Goal: Information Seeking & Learning: Learn about a topic

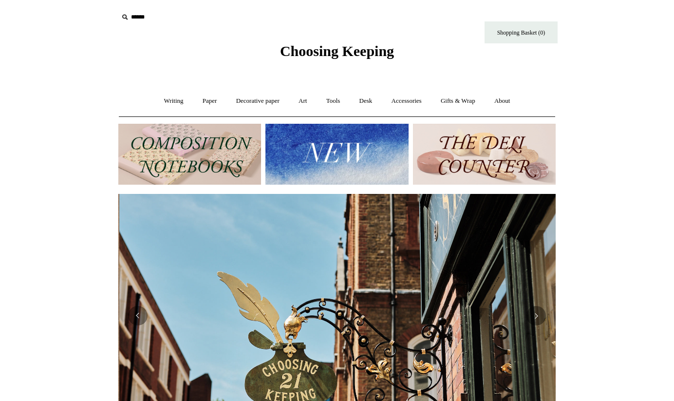
scroll to position [0, 437]
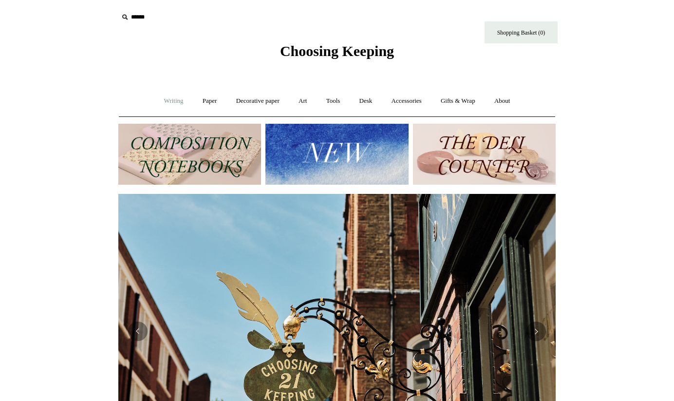
click at [167, 101] on link "Writing +" at bounding box center [173, 101] width 37 height 26
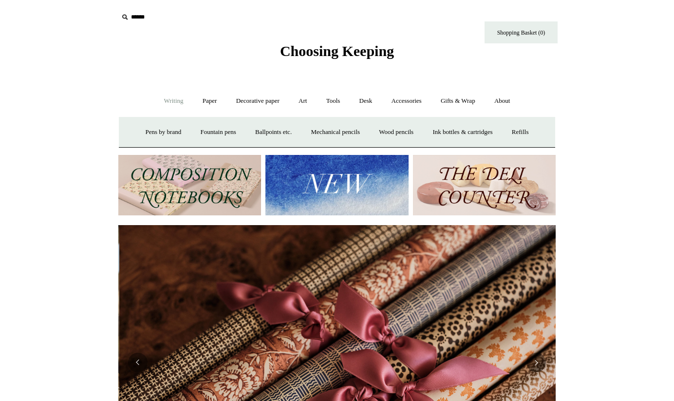
scroll to position [0, 874]
click at [221, 130] on link "Fountain pens +" at bounding box center [217, 132] width 53 height 26
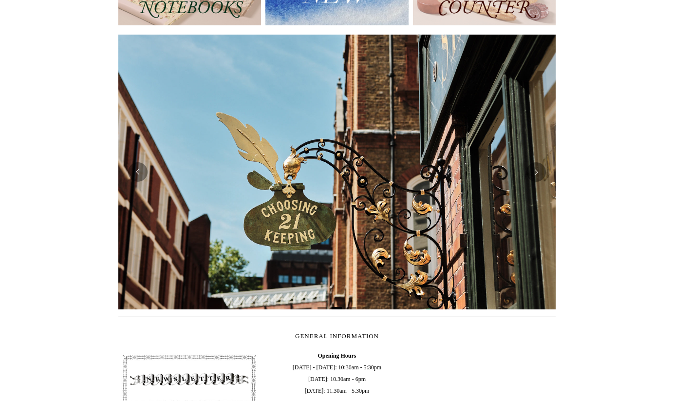
scroll to position [226, 0]
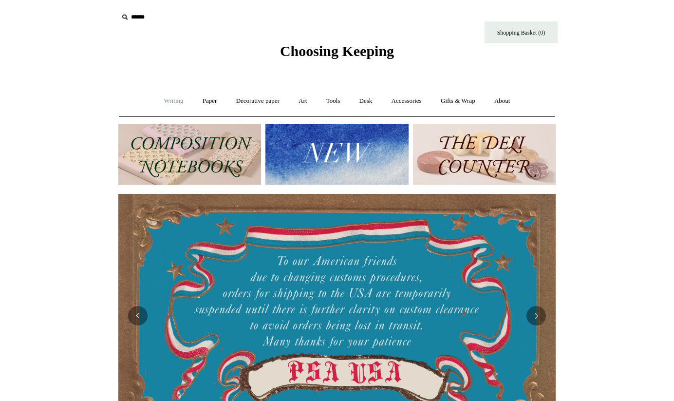
click at [166, 101] on link "Writing +" at bounding box center [173, 101] width 37 height 26
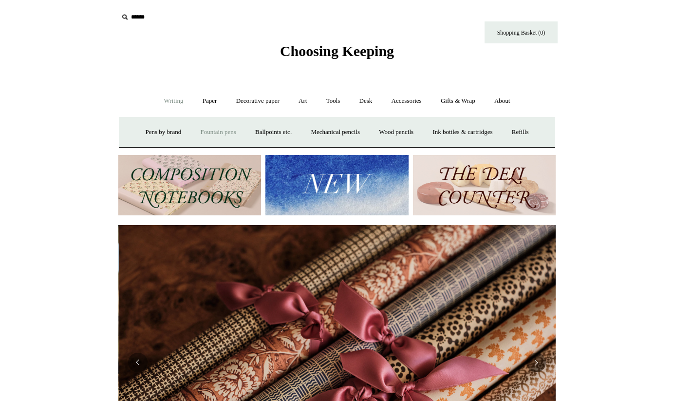
scroll to position [0, 874]
click at [209, 131] on link "Fountain pens +" at bounding box center [217, 132] width 53 height 26
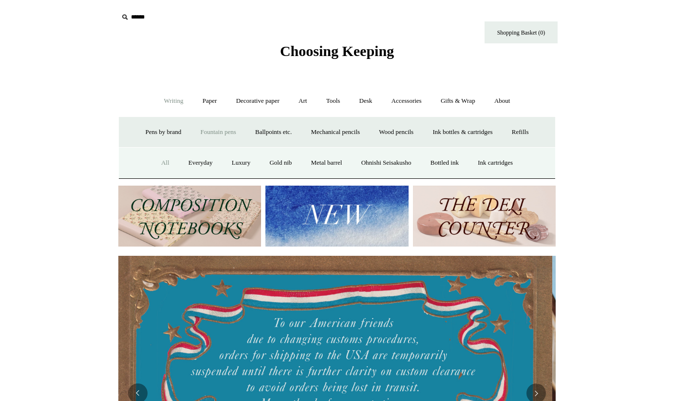
scroll to position [0, 0]
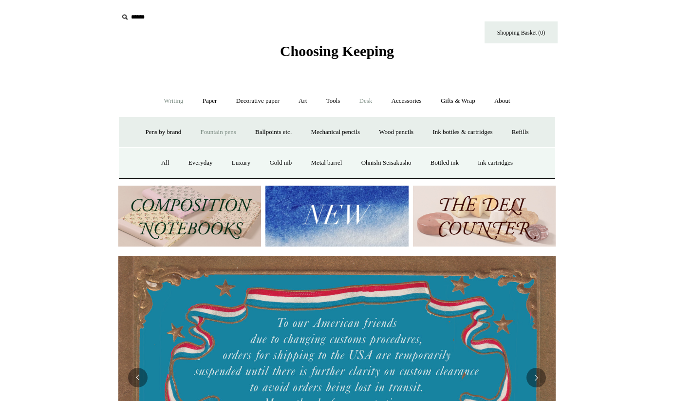
click at [368, 101] on link "Desk +" at bounding box center [365, 101] width 31 height 26
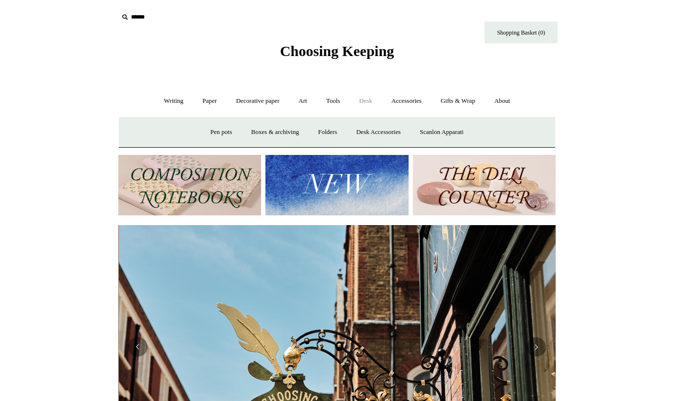
scroll to position [0, 437]
click at [368, 100] on link "Desk -" at bounding box center [365, 101] width 31 height 26
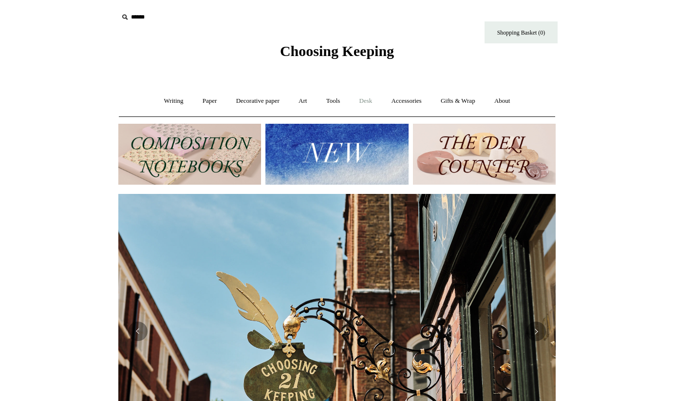
click at [368, 100] on link "Desk +" at bounding box center [365, 101] width 31 height 26
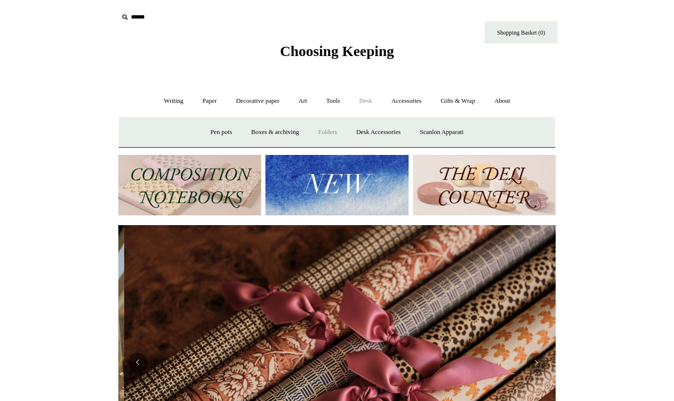
scroll to position [0, 874]
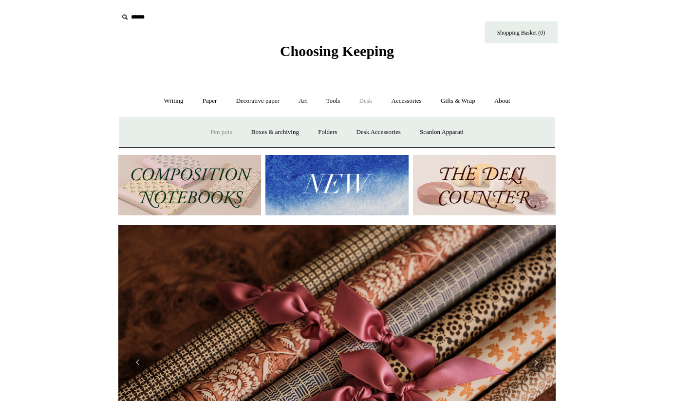
click at [209, 132] on link "Pen pots" at bounding box center [220, 132] width 39 height 26
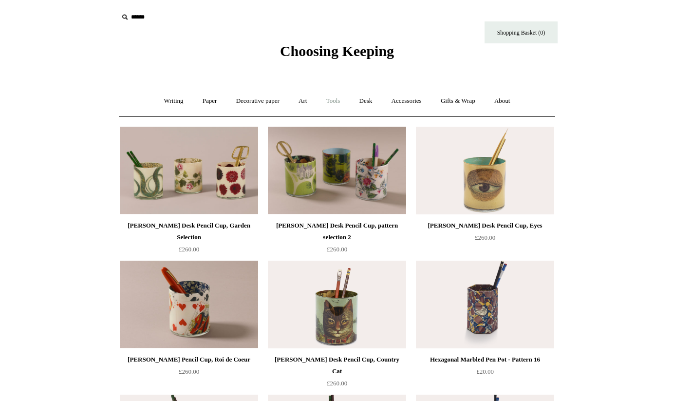
click at [335, 103] on link "Tools +" at bounding box center [333, 101] width 32 height 26
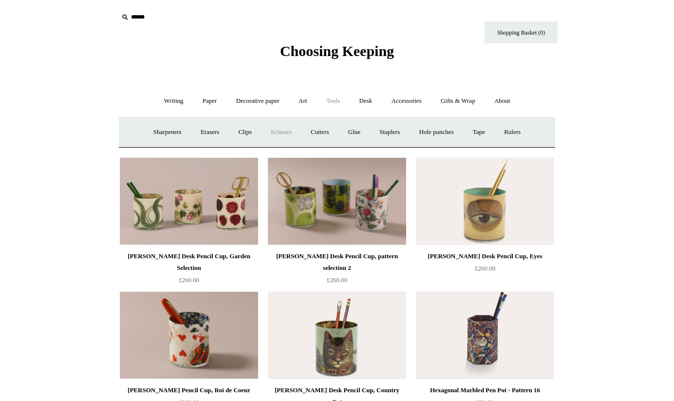
click at [282, 131] on link "Scissors" at bounding box center [281, 132] width 38 height 26
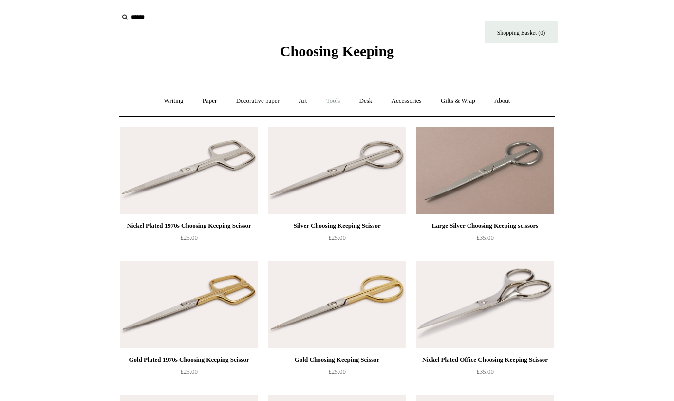
click at [335, 99] on link "Tools +" at bounding box center [333, 101] width 32 height 26
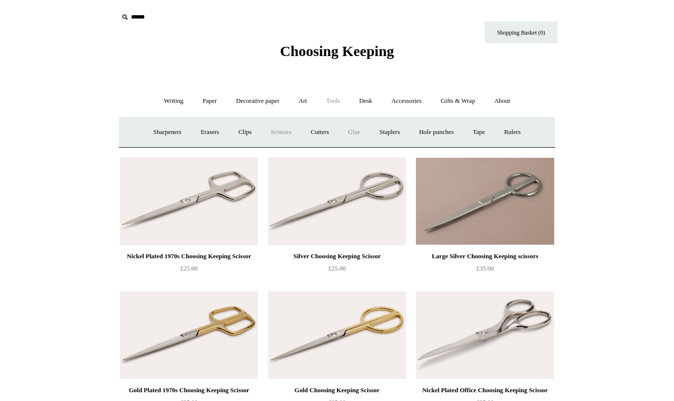
click at [355, 132] on link "Glue" at bounding box center [354, 132] width 30 height 26
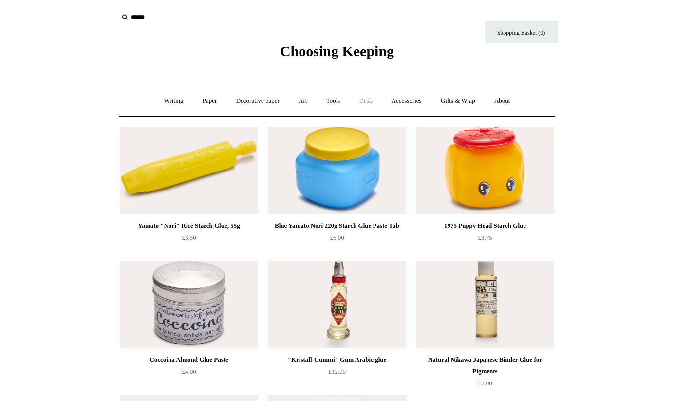
click at [370, 100] on link "Desk +" at bounding box center [365, 101] width 31 height 26
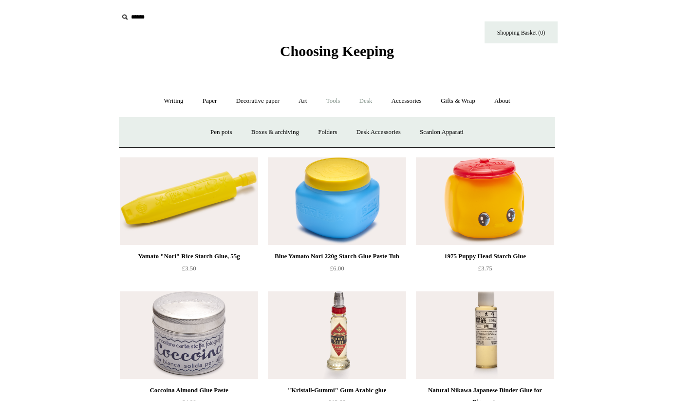
click at [332, 101] on link "Tools +" at bounding box center [333, 101] width 32 height 26
click at [441, 130] on link "Hole punches" at bounding box center [436, 132] width 52 height 26
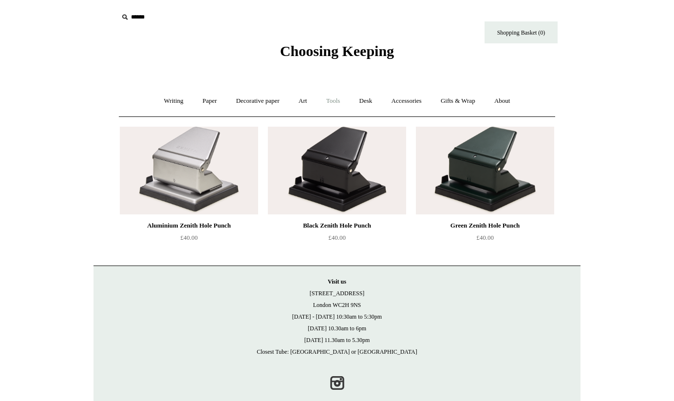
click at [335, 100] on link "Tools +" at bounding box center [333, 101] width 32 height 26
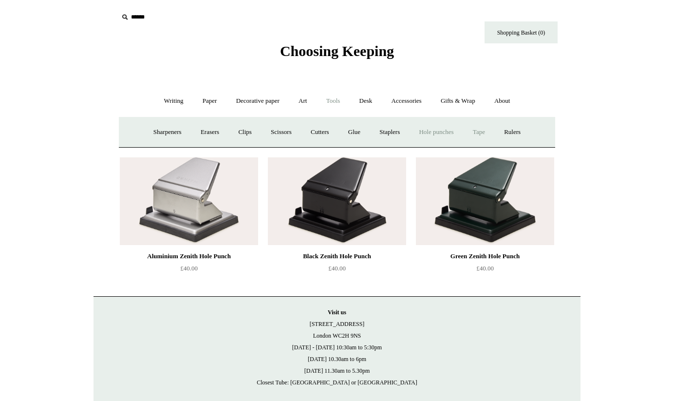
click at [488, 133] on link "Tape +" at bounding box center [479, 132] width 30 height 26
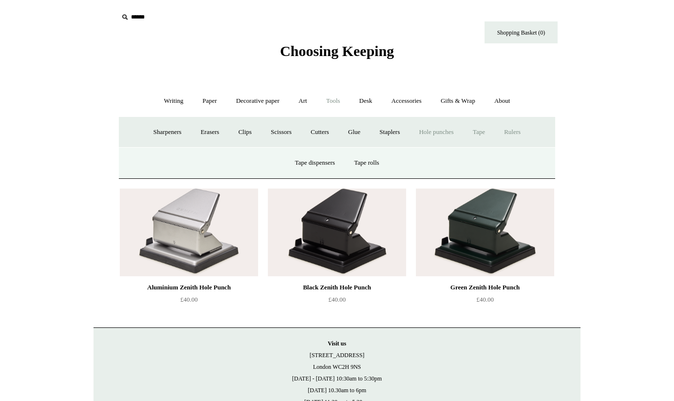
click at [518, 130] on link "Rulers" at bounding box center [512, 132] width 34 height 26
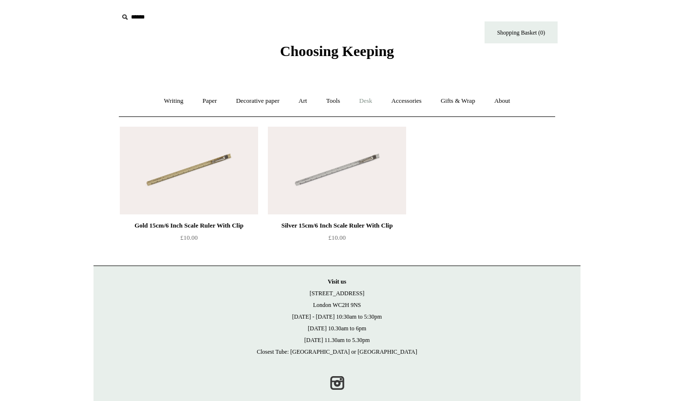
click at [371, 101] on link "Desk +" at bounding box center [365, 101] width 31 height 26
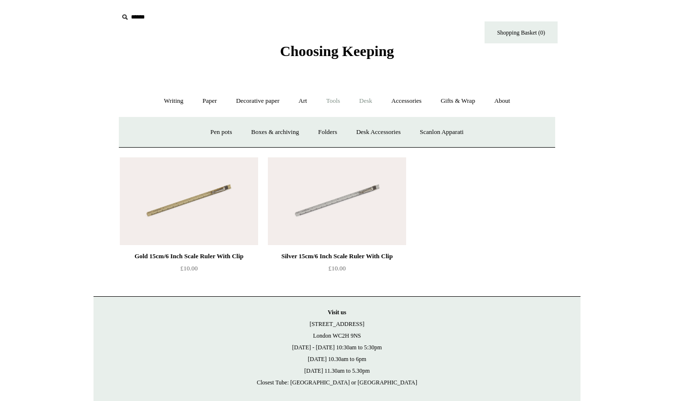
click at [332, 103] on link "Tools +" at bounding box center [333, 101] width 32 height 26
click at [318, 131] on link "Cutters" at bounding box center [320, 132] width 36 height 26
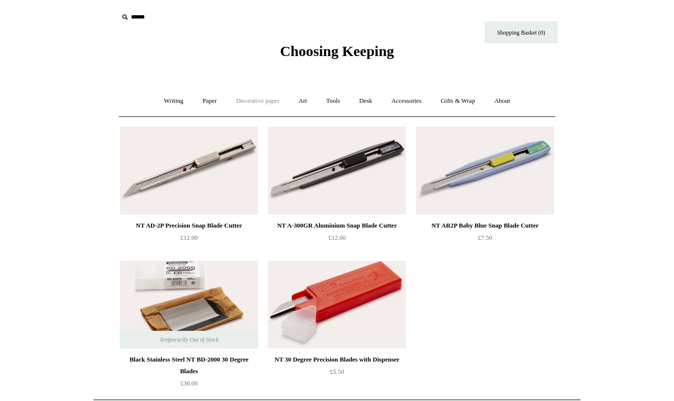
click at [253, 101] on link "Decorative paper +" at bounding box center [257, 101] width 61 height 26
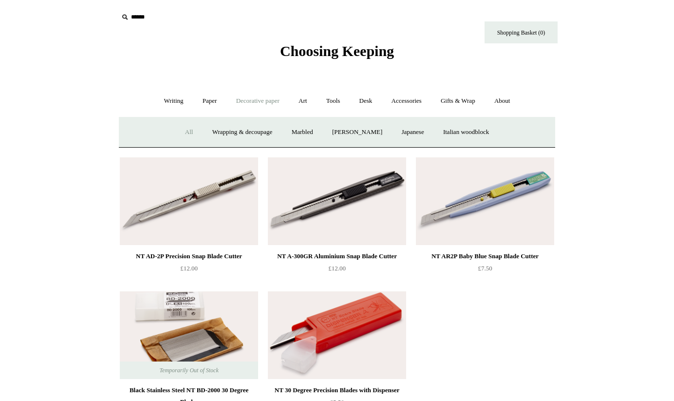
click at [181, 131] on link "All" at bounding box center [189, 132] width 26 height 26
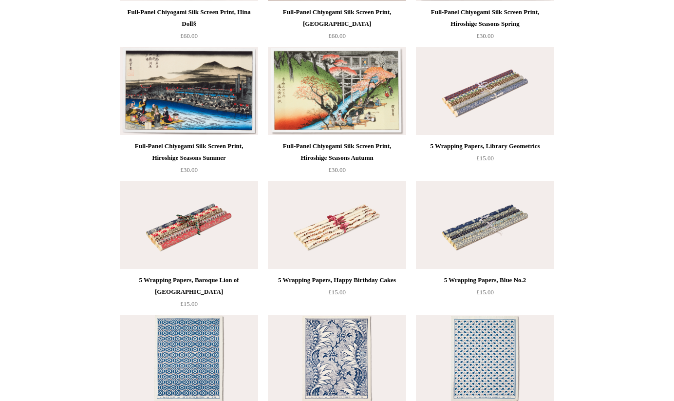
scroll to position [2088, 0]
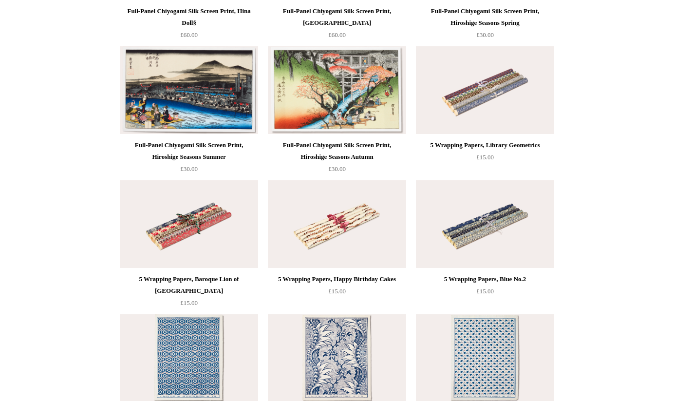
click at [483, 233] on img at bounding box center [485, 224] width 138 height 88
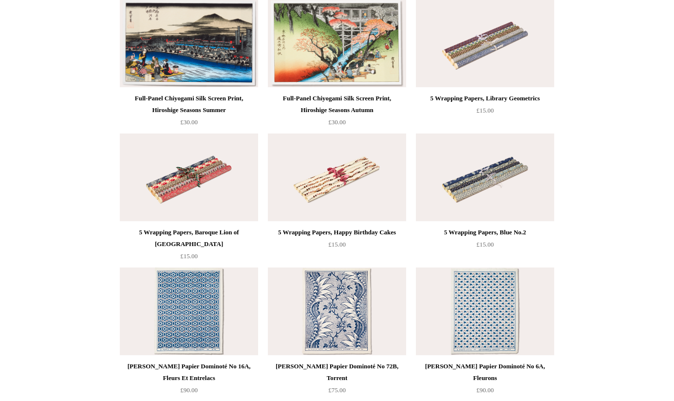
scroll to position [2135, 0]
click at [331, 180] on img at bounding box center [337, 177] width 138 height 88
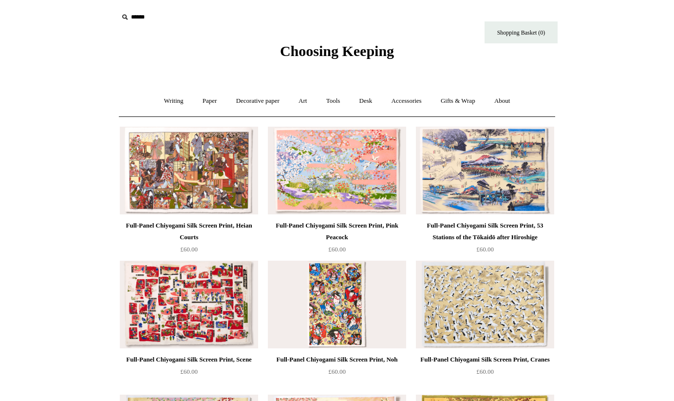
scroll to position [0, 0]
click at [305, 100] on link "Art +" at bounding box center [303, 101] width 26 height 26
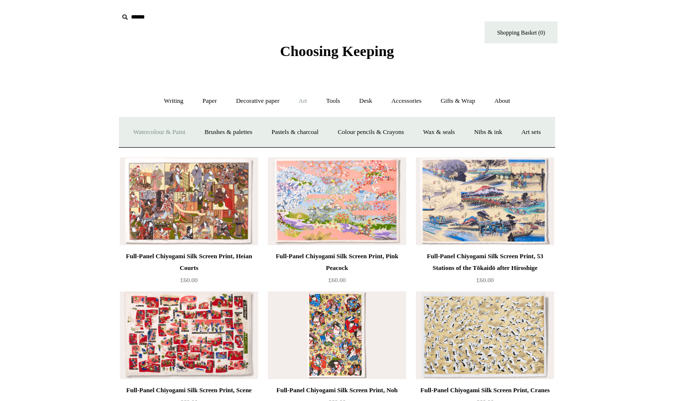
click at [160, 131] on link "Watercolour & Paint" at bounding box center [159, 132] width 70 height 26
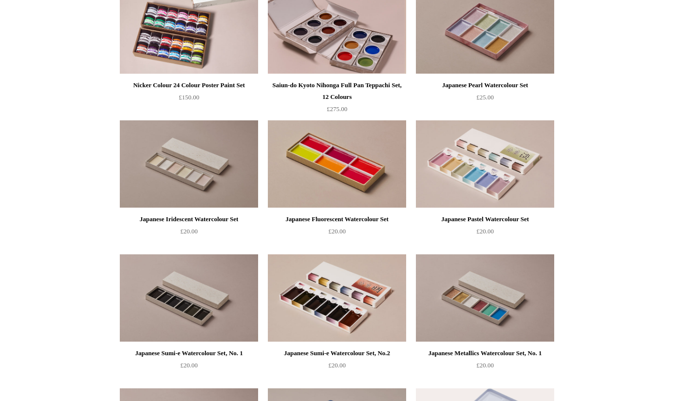
scroll to position [1211, 0]
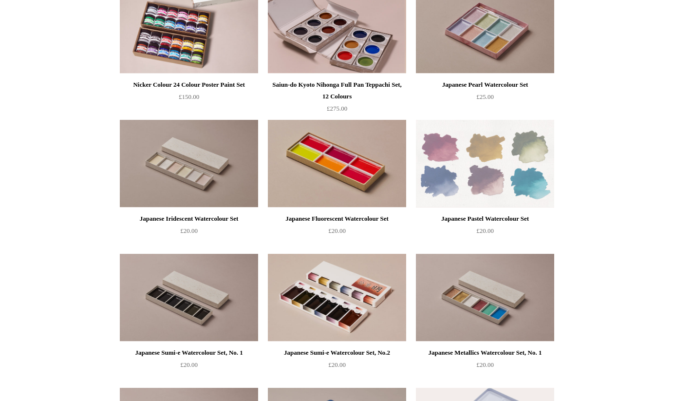
click at [473, 174] on img at bounding box center [485, 164] width 138 height 88
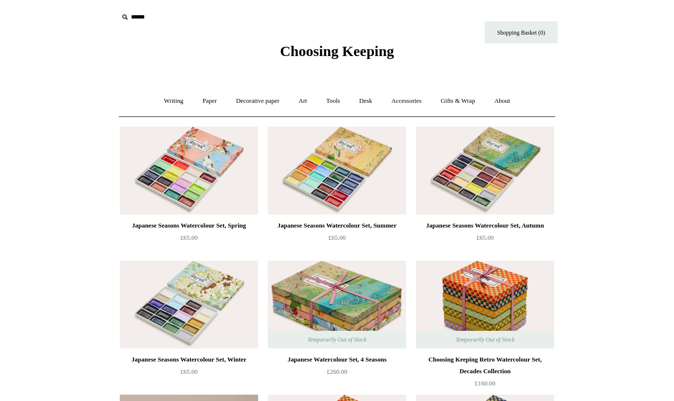
scroll to position [0, 0]
click at [303, 101] on link "Art +" at bounding box center [303, 101] width 26 height 26
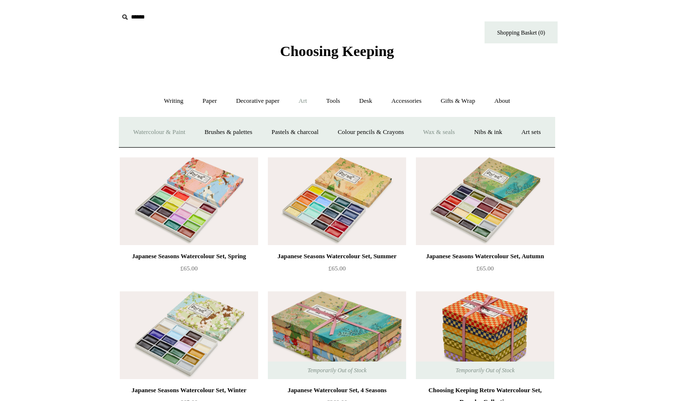
click at [463, 130] on link "Wax & seals" at bounding box center [438, 132] width 49 height 26
click at [460, 100] on link "Gifts & Wrap +" at bounding box center [458, 101] width 52 height 26
click at [409, 102] on link "Accessories +" at bounding box center [407, 101] width 48 height 26
click at [375, 133] on link "Ceramics +" at bounding box center [372, 132] width 41 height 26
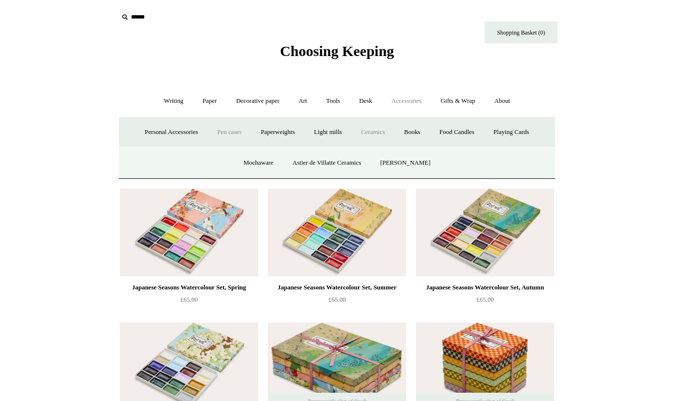
click at [219, 130] on link "Pen cases" at bounding box center [229, 132] width 42 height 26
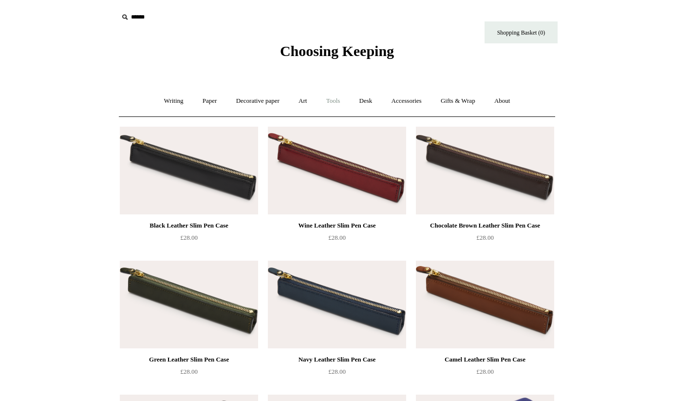
click at [332, 103] on link "Tools +" at bounding box center [333, 101] width 32 height 26
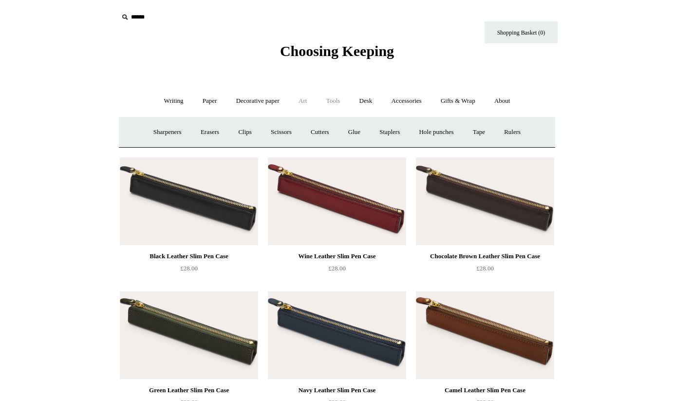
click at [300, 101] on link "Art +" at bounding box center [303, 101] width 26 height 26
click at [207, 98] on link "Paper +" at bounding box center [210, 101] width 32 height 26
click at [205, 101] on link "Paper -" at bounding box center [210, 101] width 32 height 26
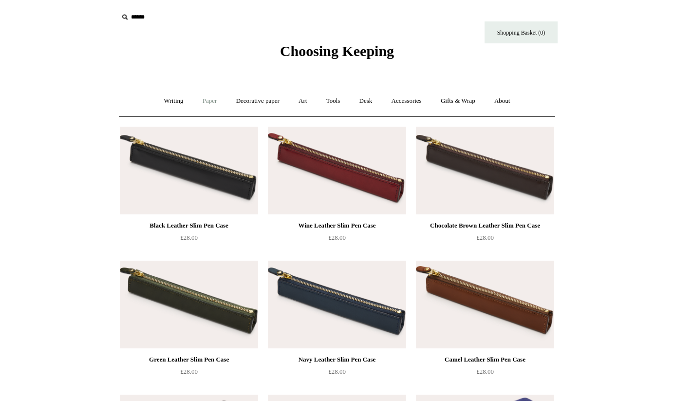
click at [205, 102] on link "Paper +" at bounding box center [210, 101] width 32 height 26
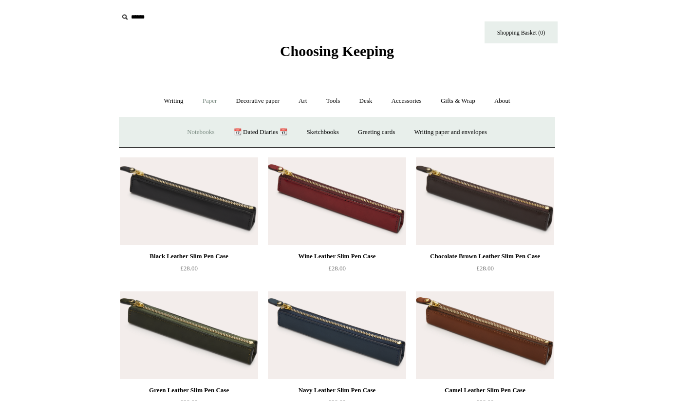
click at [191, 130] on link "Notebooks +" at bounding box center [200, 132] width 45 height 26
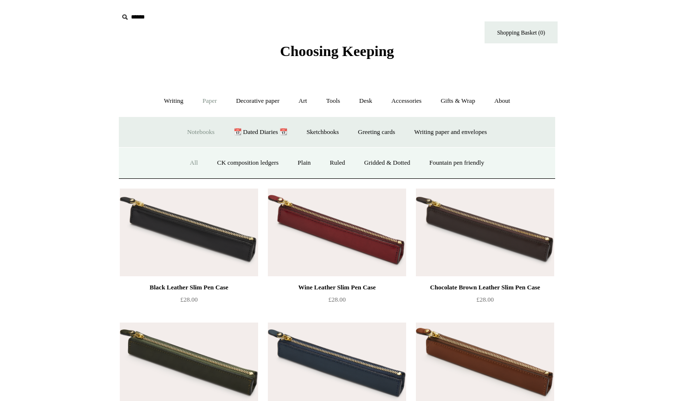
click at [184, 165] on link "All" at bounding box center [194, 163] width 26 height 26
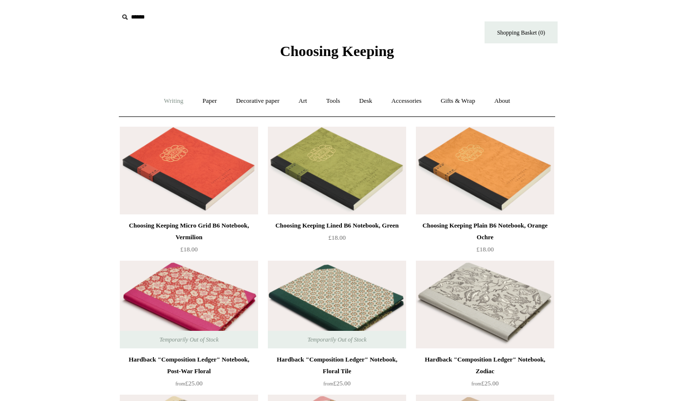
click at [169, 102] on link "Writing +" at bounding box center [173, 101] width 37 height 26
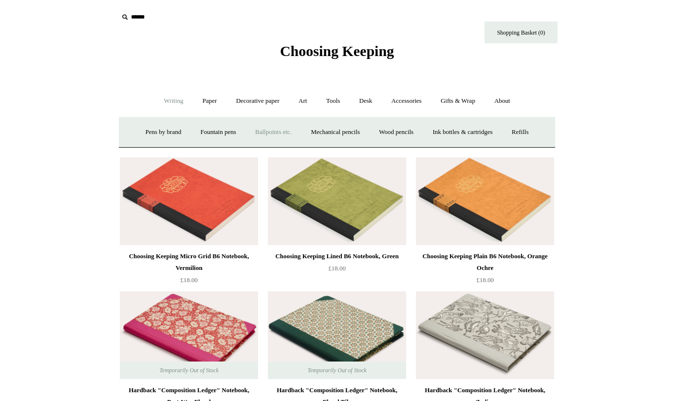
click at [276, 131] on link "Ballpoints etc. +" at bounding box center [273, 132] width 54 height 26
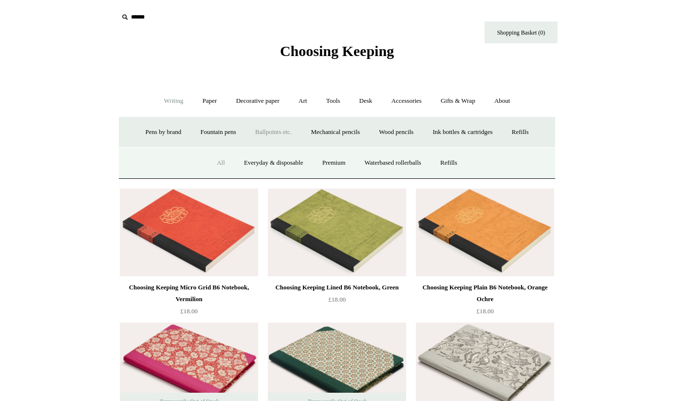
click at [213, 160] on link "All" at bounding box center [221, 163] width 26 height 26
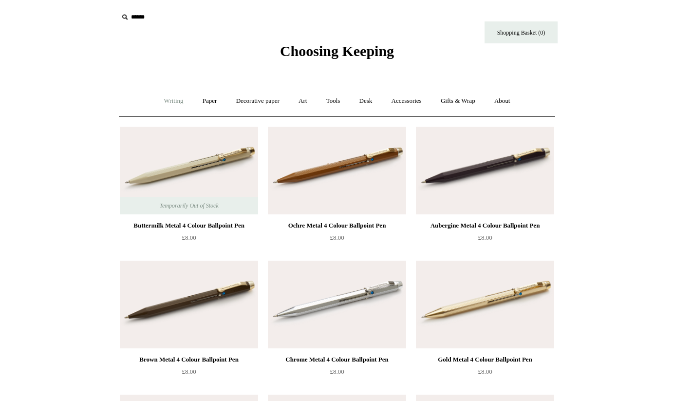
click at [169, 102] on link "Writing +" at bounding box center [173, 101] width 37 height 26
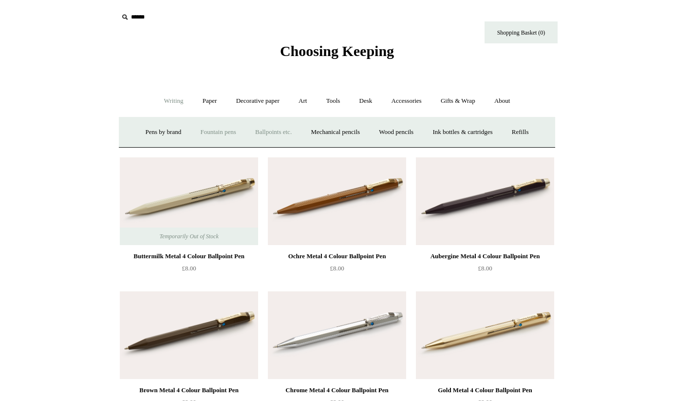
click at [210, 130] on link "Fountain pens +" at bounding box center [217, 132] width 53 height 26
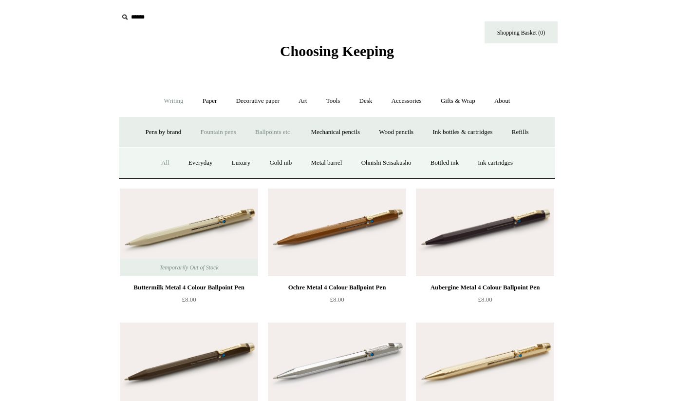
click at [155, 162] on link "All" at bounding box center [165, 163] width 26 height 26
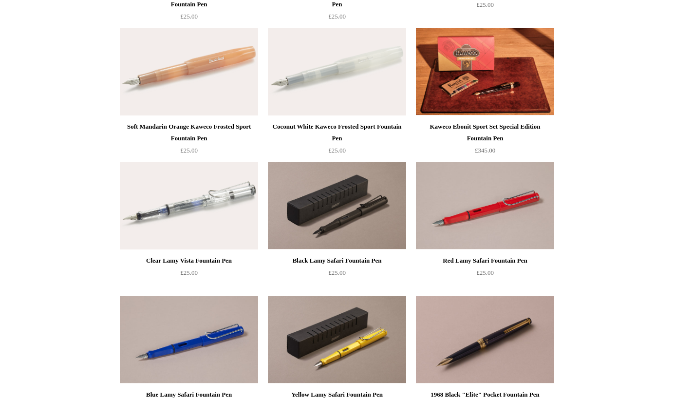
scroll to position [769, 0]
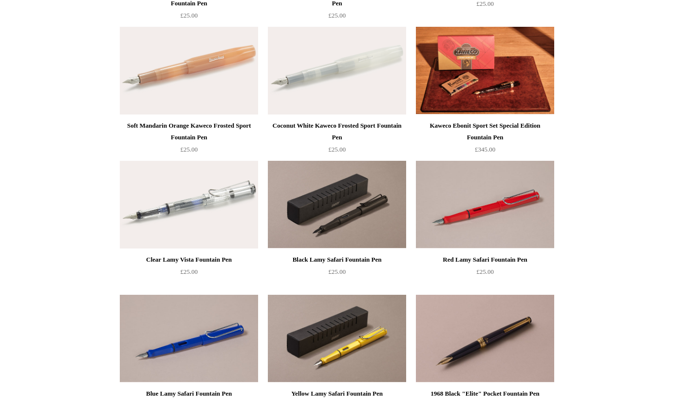
click at [185, 212] on img at bounding box center [189, 205] width 138 height 88
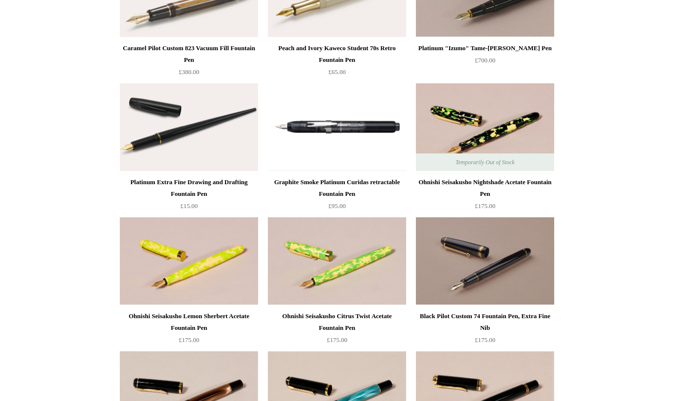
scroll to position [2588, 0]
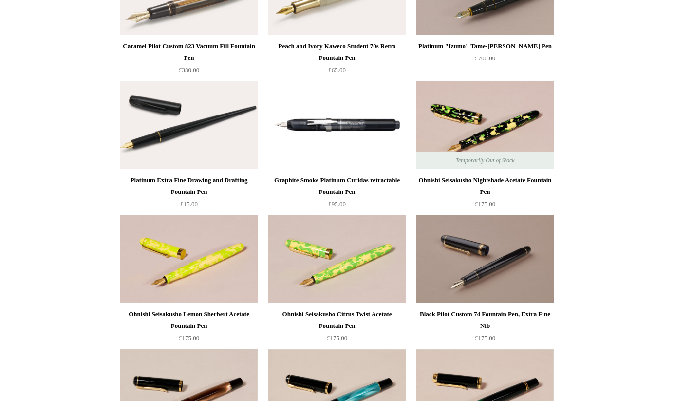
click at [323, 130] on img at bounding box center [337, 125] width 138 height 88
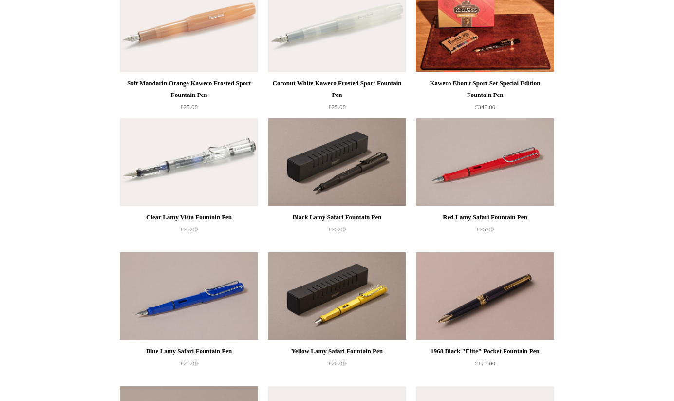
scroll to position [812, 0]
click at [190, 163] on img at bounding box center [189, 162] width 138 height 88
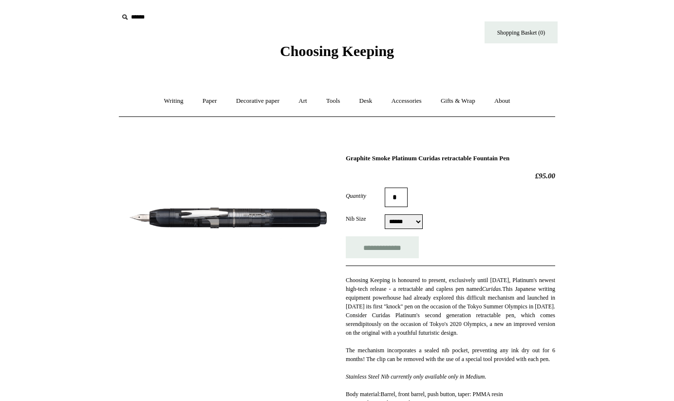
select select "******"
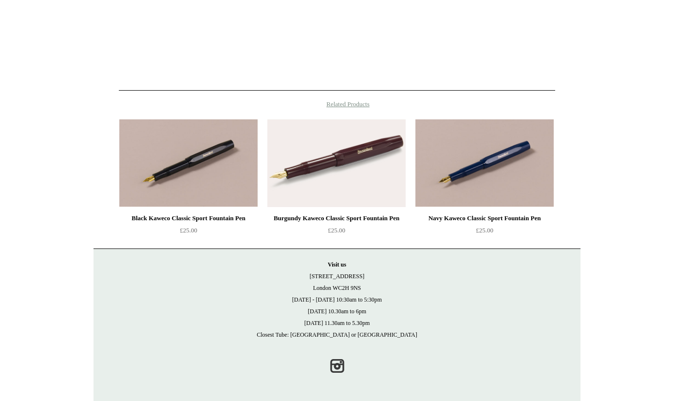
scroll to position [674, 0]
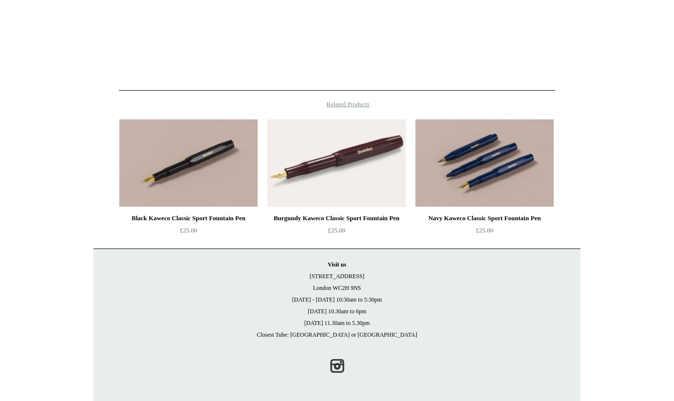
click at [517, 186] on img at bounding box center [484, 163] width 138 height 88
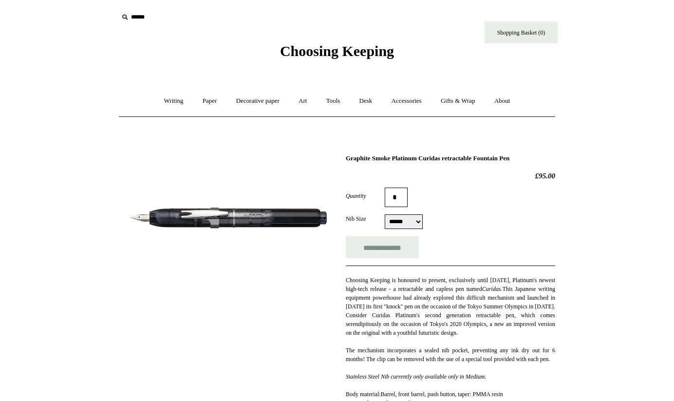
scroll to position [0, 0]
